Goal: Task Accomplishment & Management: Manage account settings

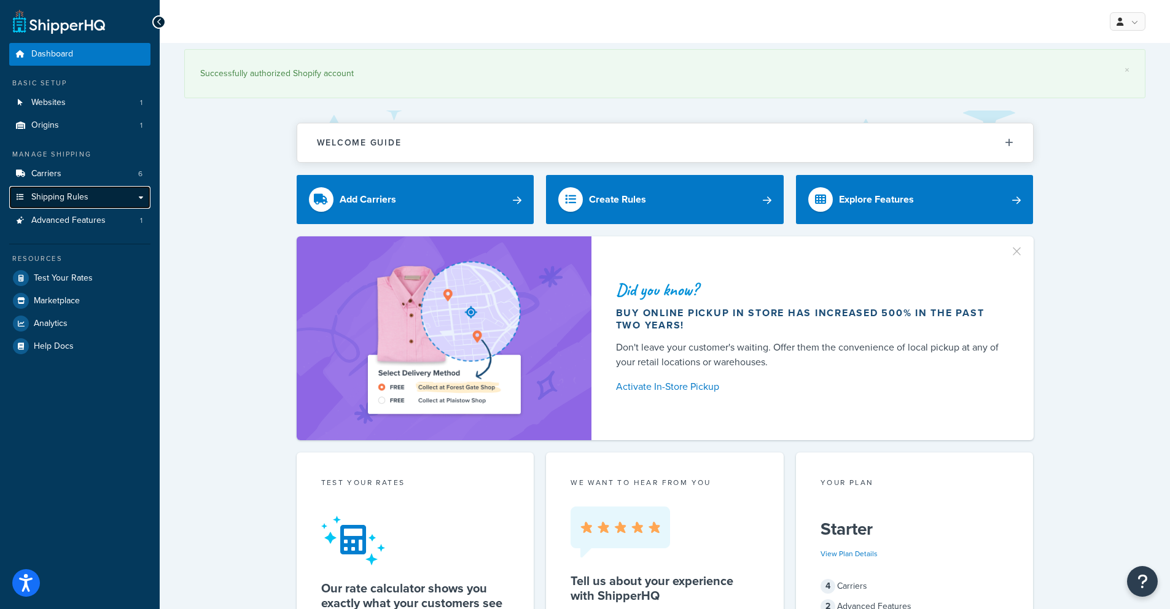
click at [78, 198] on span "Shipping Rules" at bounding box center [59, 197] width 57 height 10
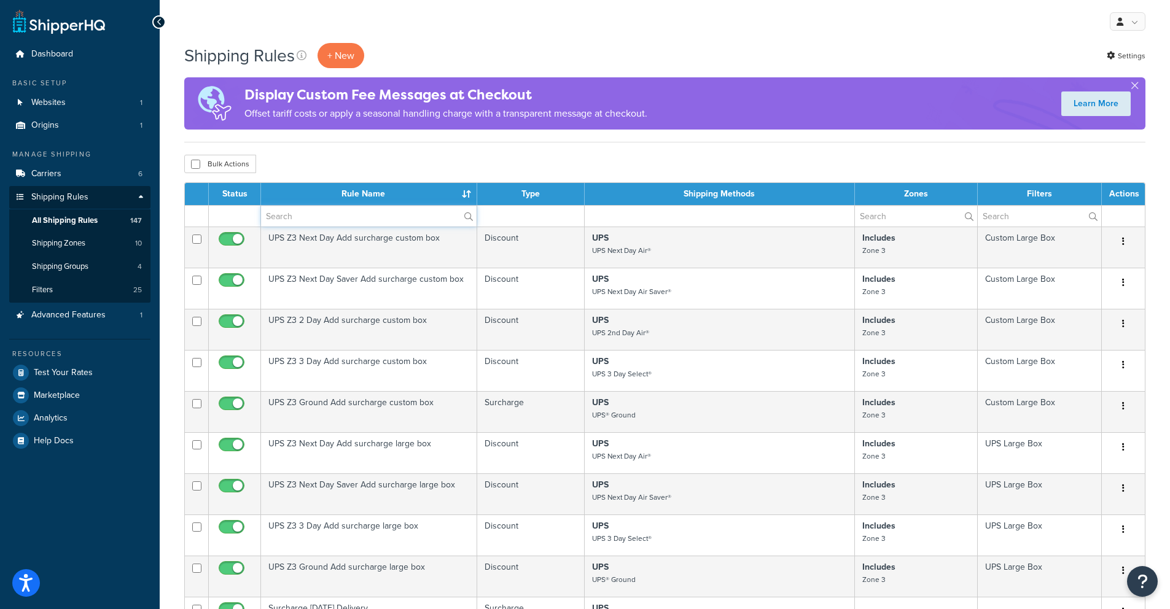
click at [307, 213] on input "text" at bounding box center [369, 216] width 216 height 21
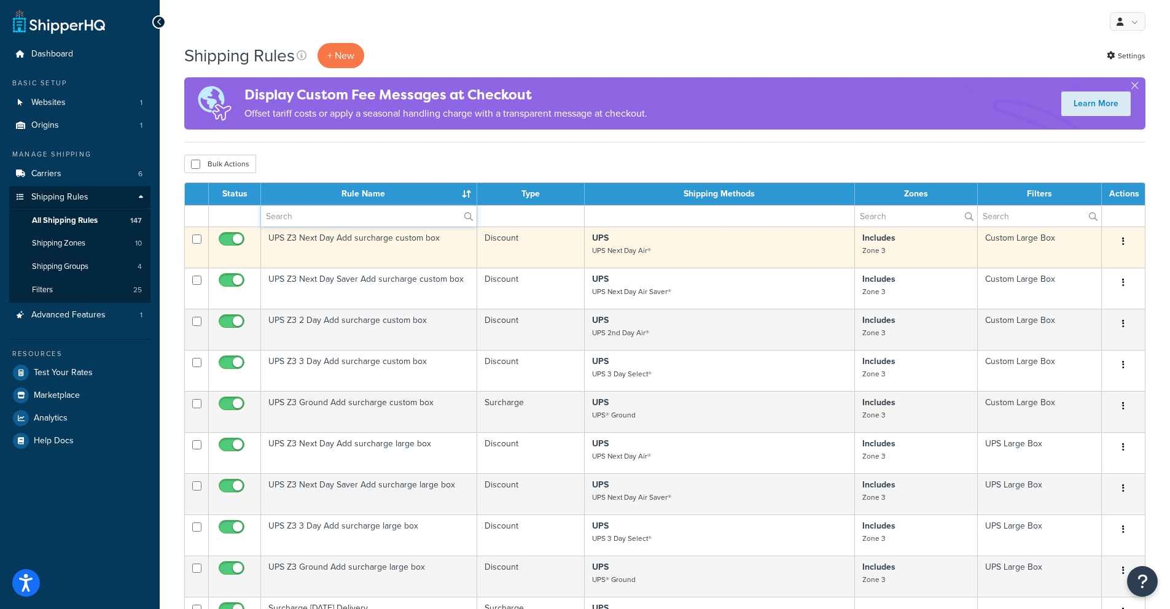
type input "hide"
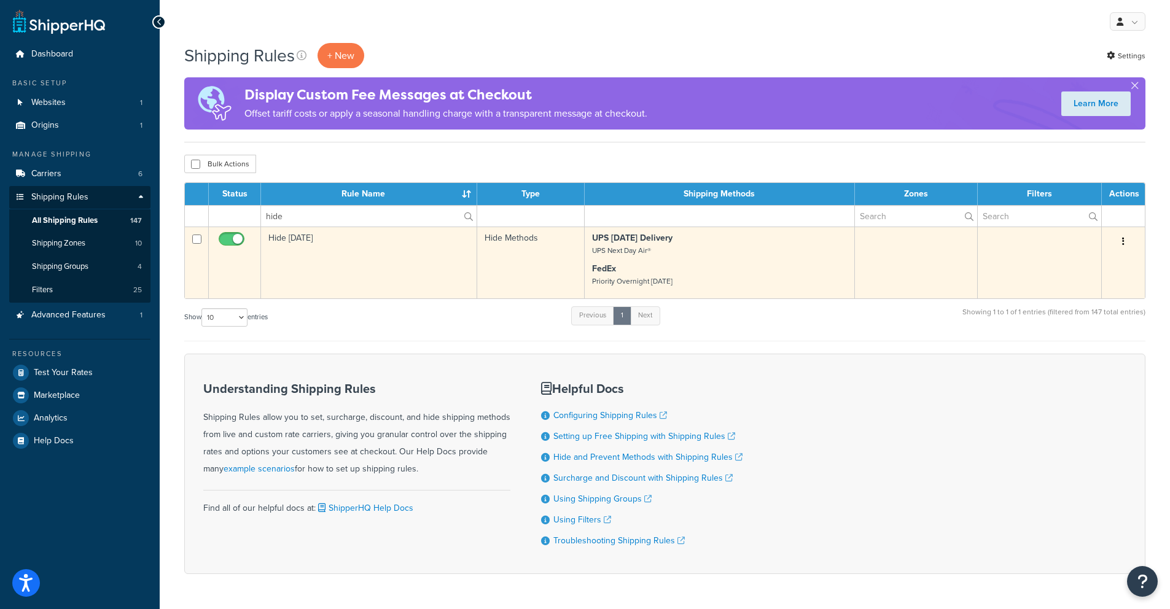
click at [230, 236] on input "checkbox" at bounding box center [233, 242] width 34 height 15
checkbox input "false"
